Goal: Task Accomplishment & Management: Use online tool/utility

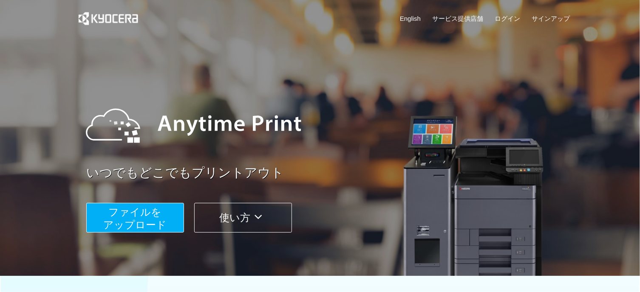
click at [143, 219] on span "ファイルを ​​アップロード" at bounding box center [135, 219] width 63 height 24
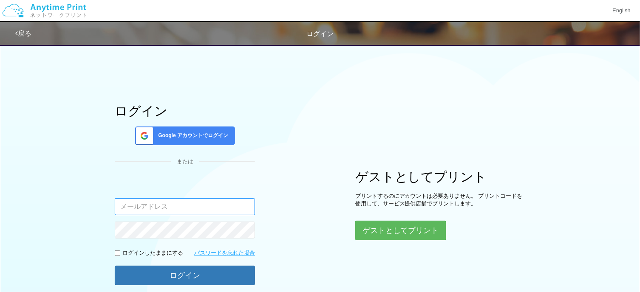
click at [160, 209] on input "email" at bounding box center [185, 206] width 140 height 17
type input "m"
click at [204, 128] on div "Google アカウントでログイン" at bounding box center [185, 136] width 100 height 19
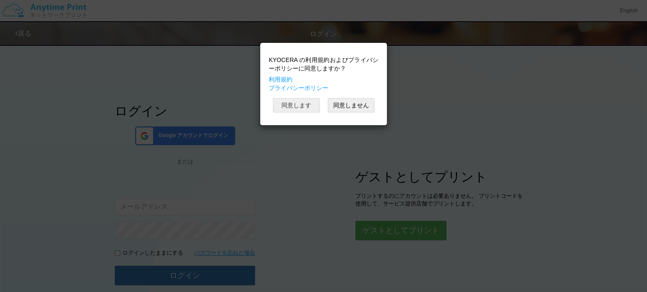
click at [301, 103] on button "同意します" at bounding box center [296, 105] width 47 height 14
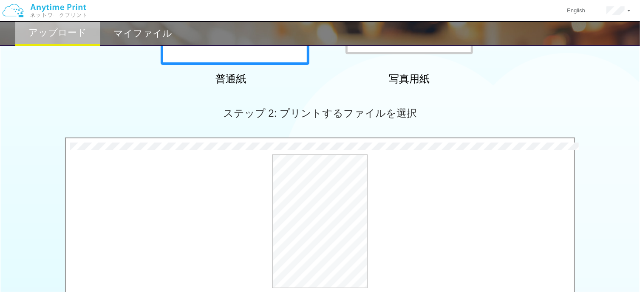
scroll to position [184, 0]
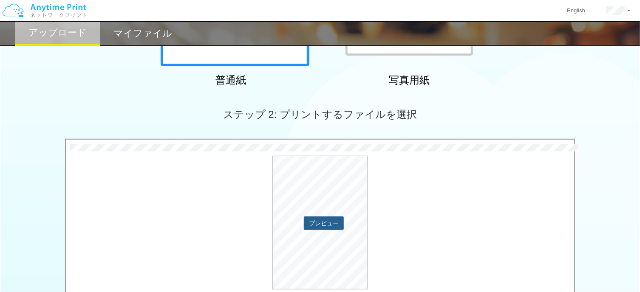
click at [320, 224] on button "プレビュー" at bounding box center [324, 224] width 40 height 14
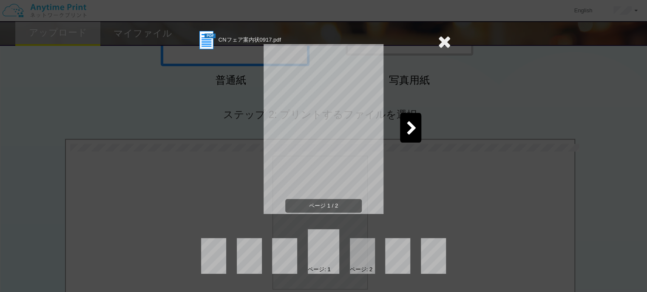
click at [412, 122] on icon at bounding box center [411, 129] width 11 height 15
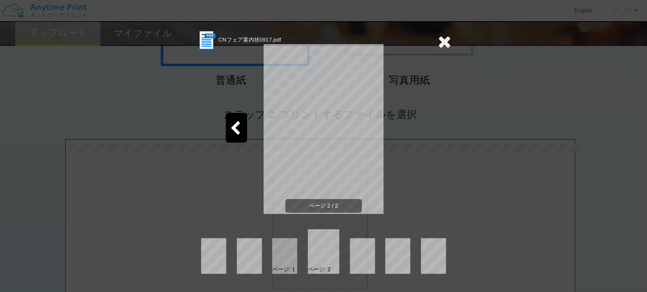
click at [238, 130] on icon at bounding box center [235, 129] width 11 height 15
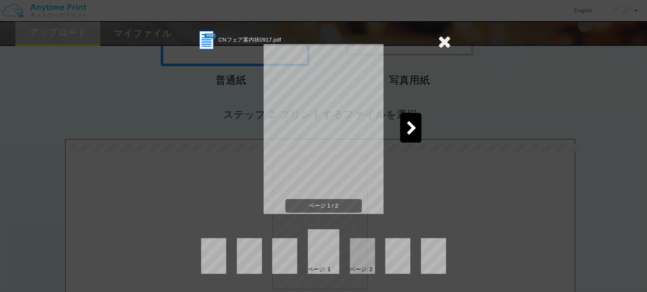
click at [443, 44] on icon at bounding box center [444, 41] width 13 height 17
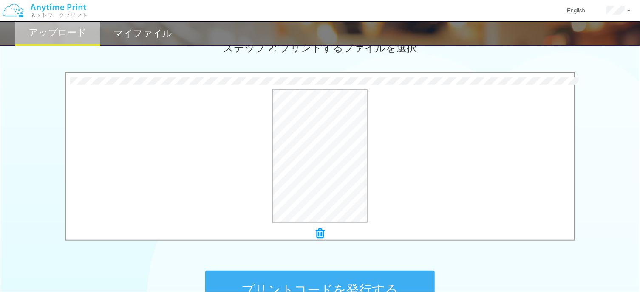
scroll to position [248, 0]
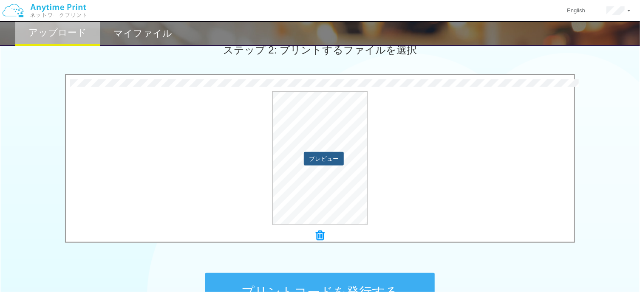
click at [331, 152] on button "プレビュー" at bounding box center [324, 159] width 40 height 14
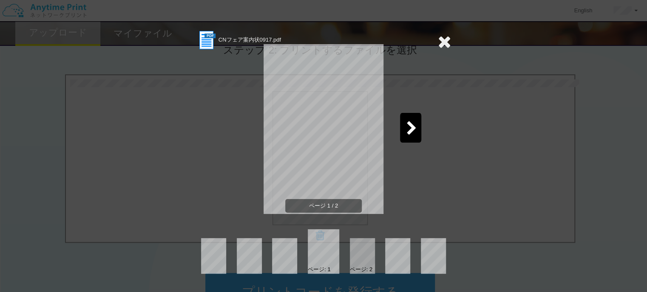
click at [360, 246] on div at bounding box center [362, 256] width 25 height 36
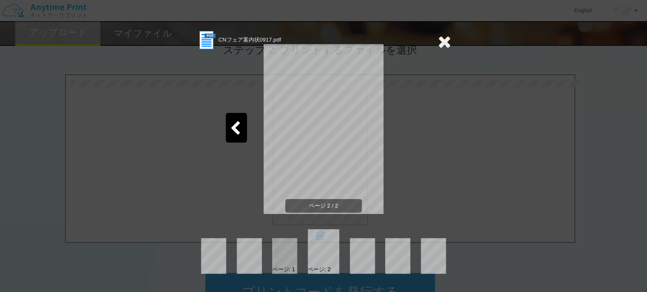
click at [291, 248] on div at bounding box center [284, 256] width 25 height 36
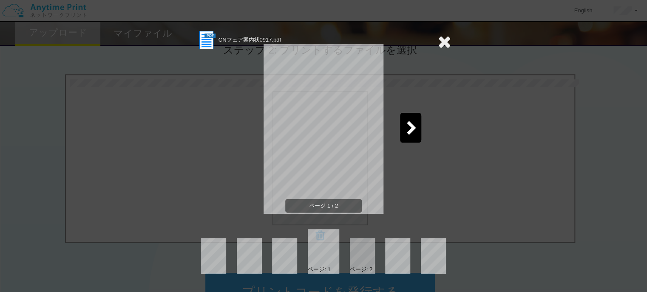
click at [445, 33] on icon at bounding box center [444, 41] width 13 height 17
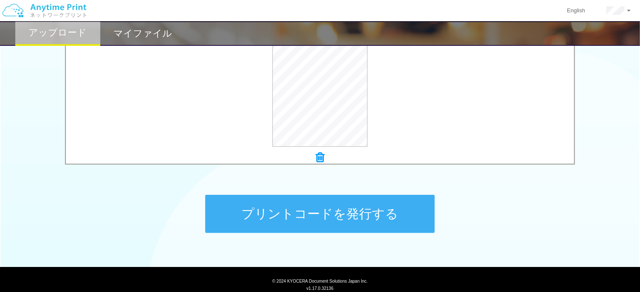
scroll to position [354, 0]
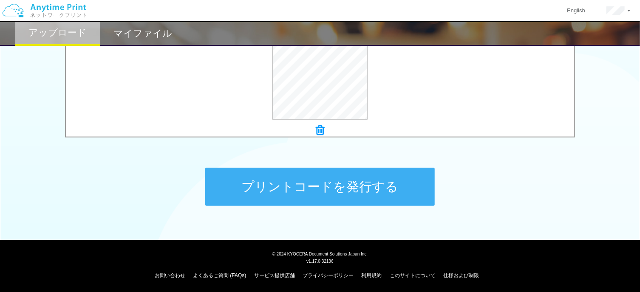
click at [344, 184] on button "プリントコードを発行する" at bounding box center [319, 187] width 229 height 38
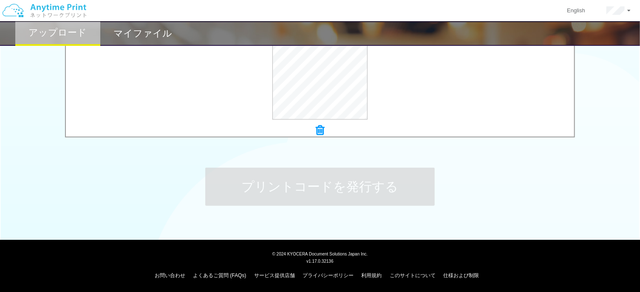
scroll to position [0, 0]
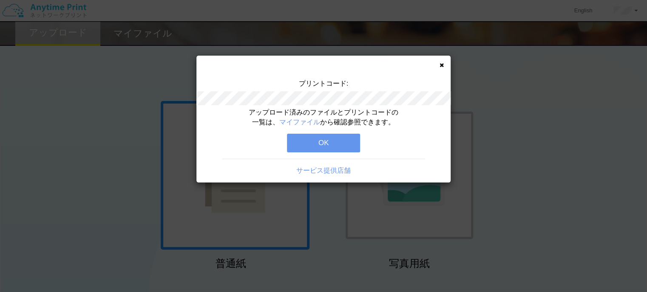
click at [340, 139] on button "OK" at bounding box center [323, 143] width 73 height 19
